Goal: Transaction & Acquisition: Purchase product/service

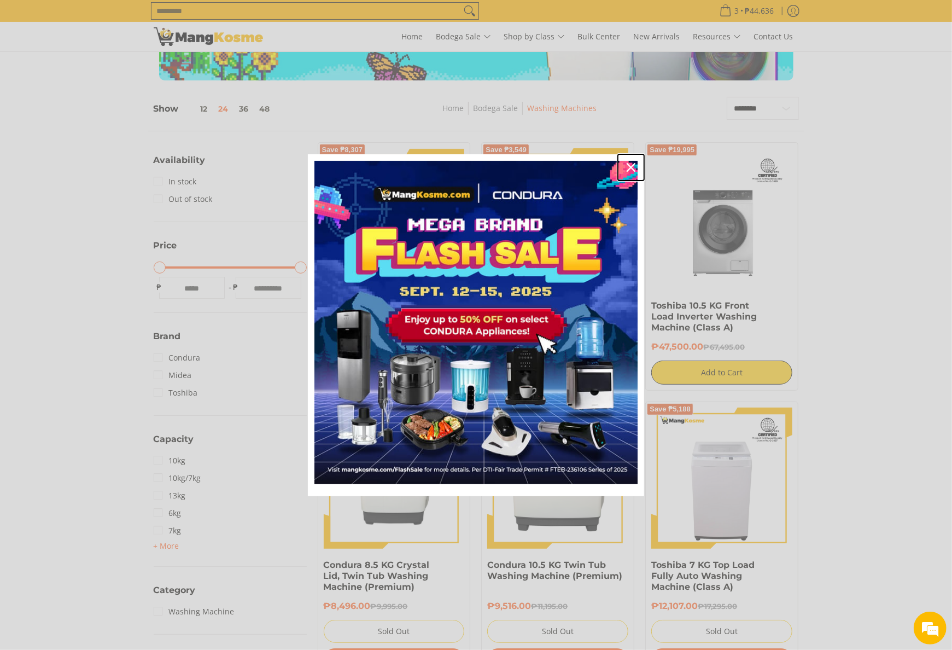
click at [634, 171] on icon "close icon" at bounding box center [631, 167] width 9 height 9
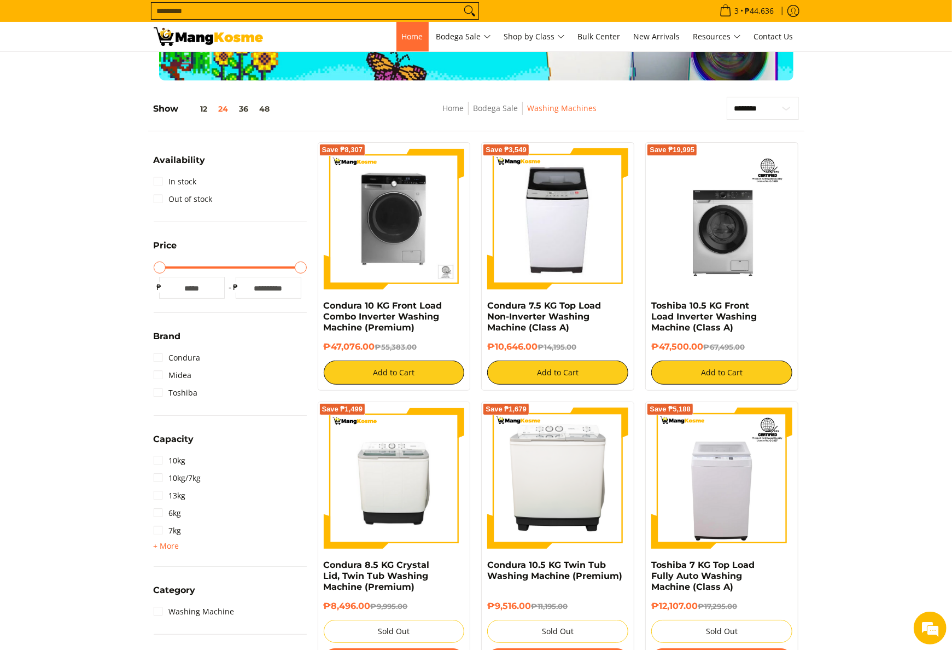
click at [405, 34] on span "Home" at bounding box center [412, 36] width 21 height 10
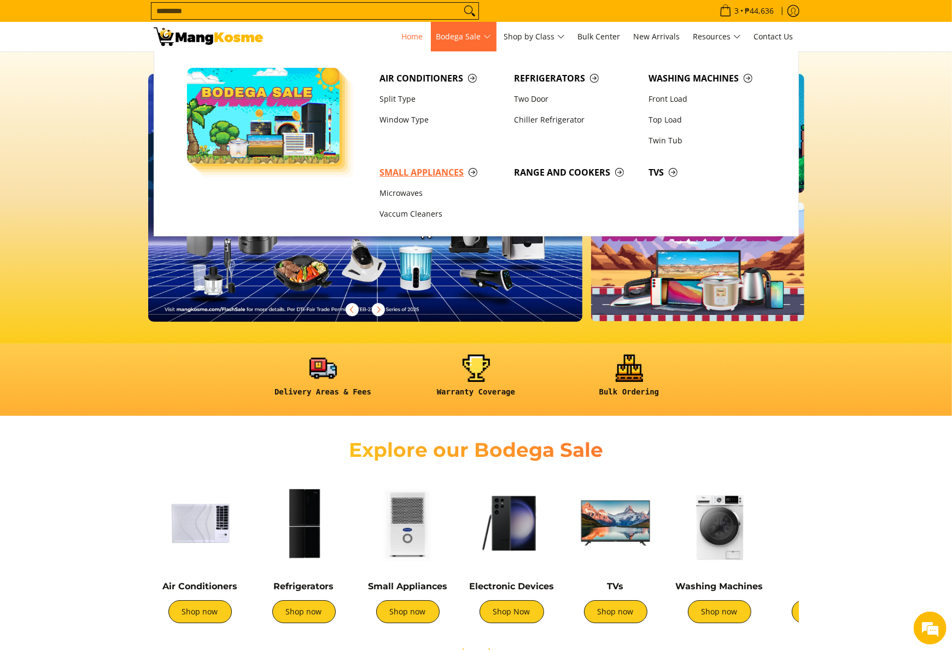
click at [417, 175] on span "Small Appliances" at bounding box center [441, 173] width 124 height 14
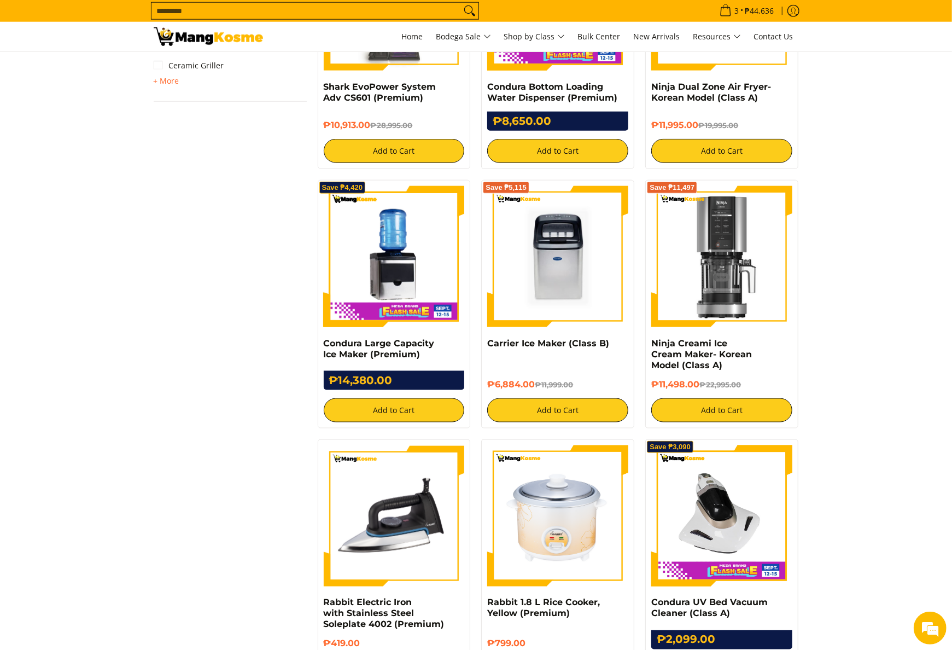
scroll to position [875, 0]
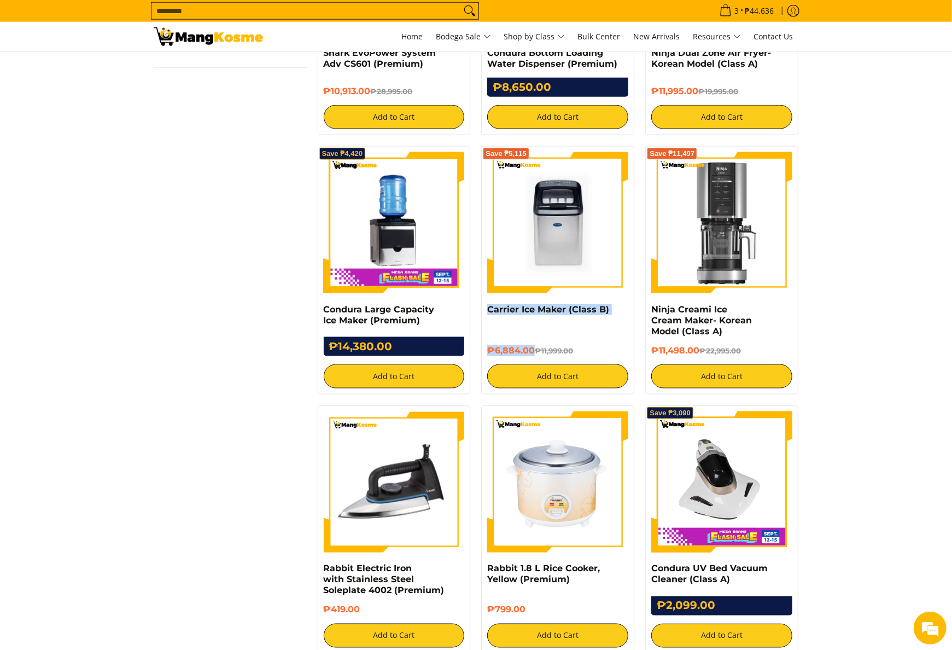
drag, startPoint x: 477, startPoint y: 309, endPoint x: 534, endPoint y: 352, distance: 71.8
click at [535, 352] on div "Save ₱5,115 Carrier Ice Maker (Class B) ₱6,884.00 ₱11,999.00 Add to Cart" at bounding box center [558, 270] width 164 height 248
copy div "Carrier Ice Maker (Class B) ₱6,884.00"
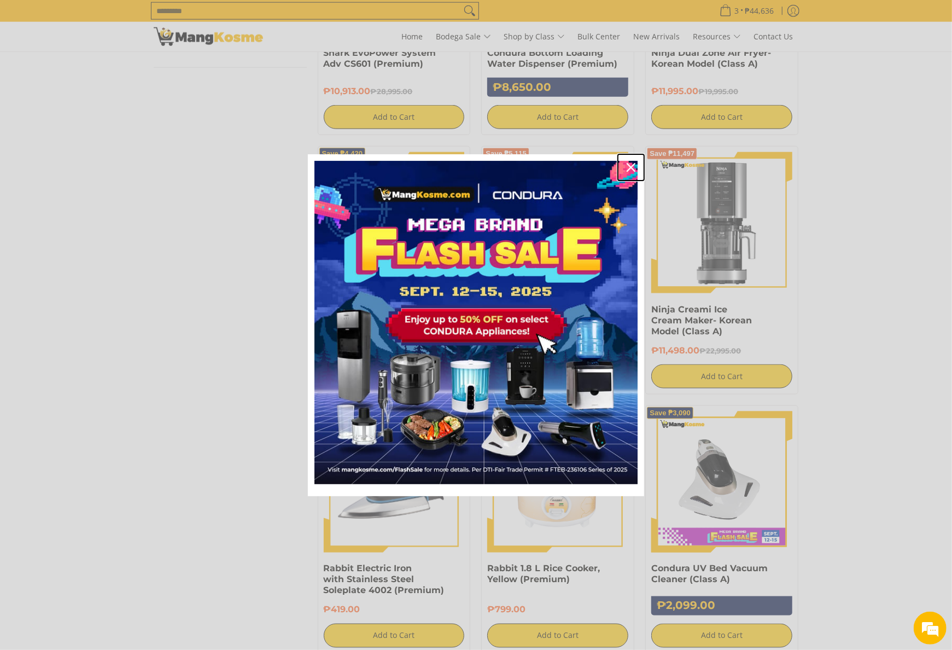
click at [628, 167] on icon "close icon" at bounding box center [631, 167] width 9 height 9
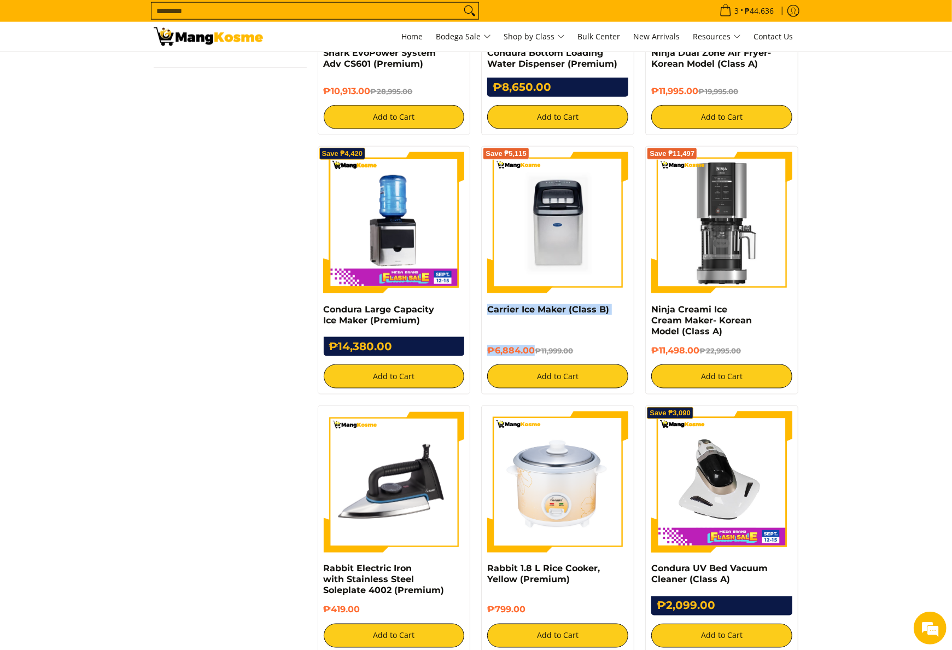
copy div "Carrier Ice Maker (Class B) ₱6,884.00"
